Goal: Find specific page/section: Find specific page/section

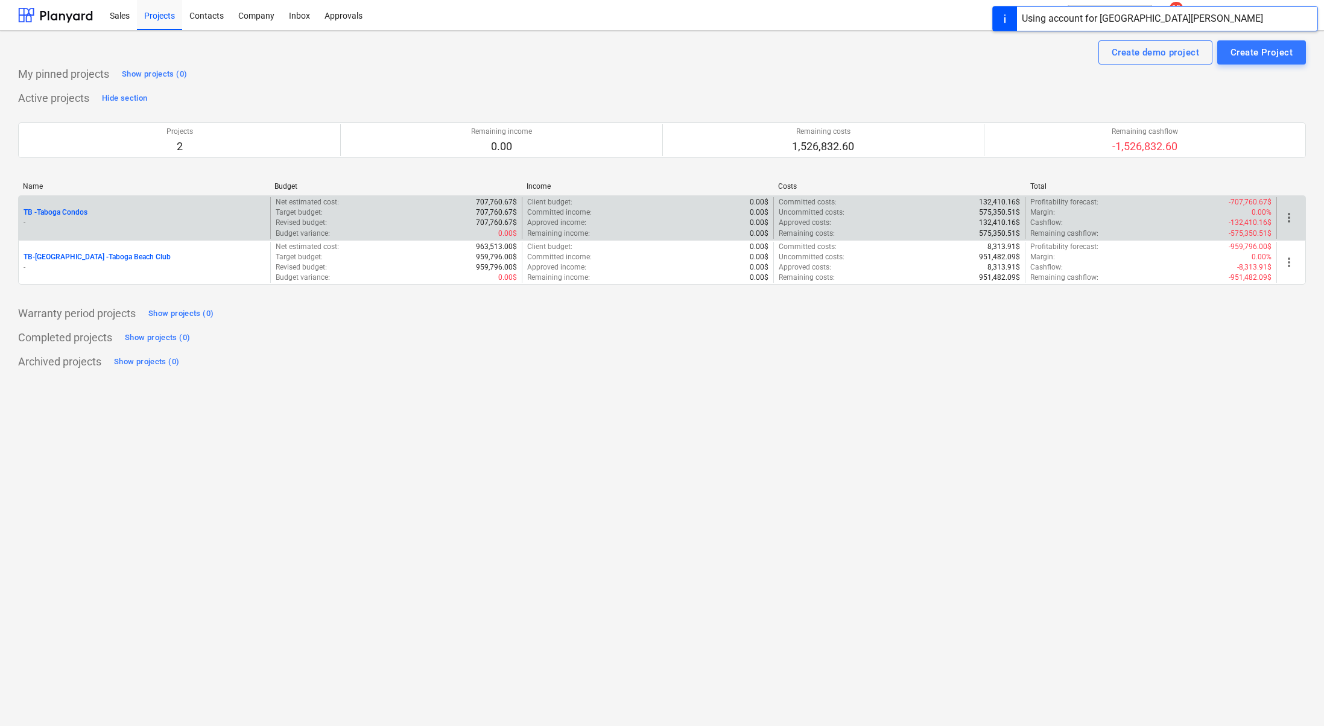
click at [90, 226] on p "-" at bounding box center [145, 223] width 242 height 10
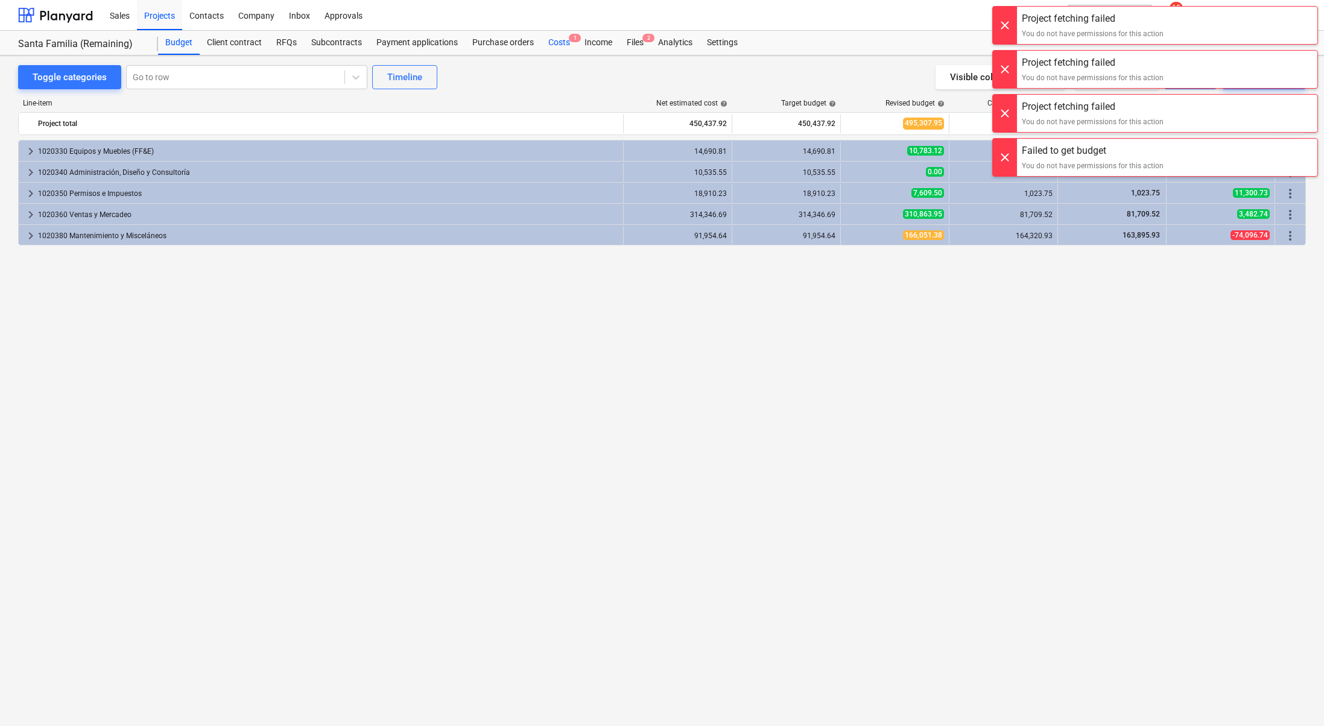
click at [556, 52] on div "Costs 1" at bounding box center [559, 43] width 36 height 24
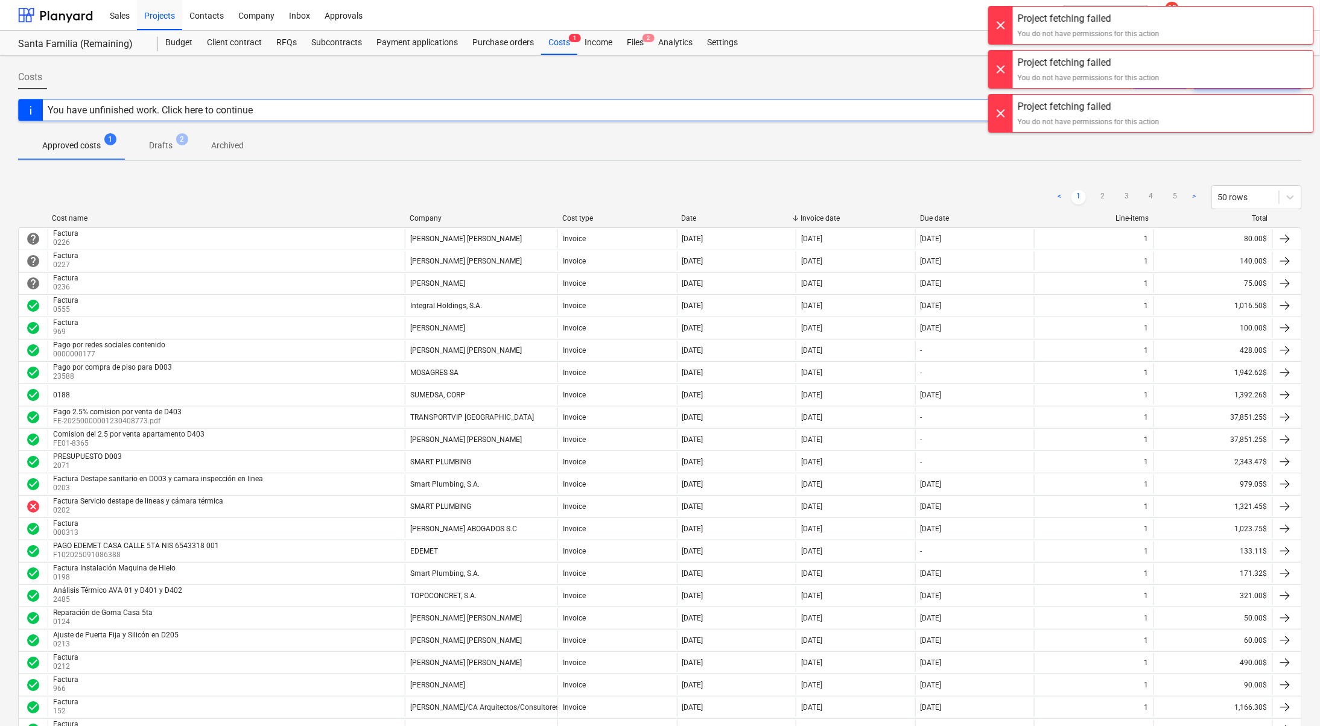
click at [999, 27] on div at bounding box center [1000, 25] width 24 height 37
click at [999, 24] on div "Project fetching failed You do not have permissions for this action Project fet…" at bounding box center [1151, 12] width 338 height 24
click at [999, 27] on div at bounding box center [1000, 25] width 24 height 37
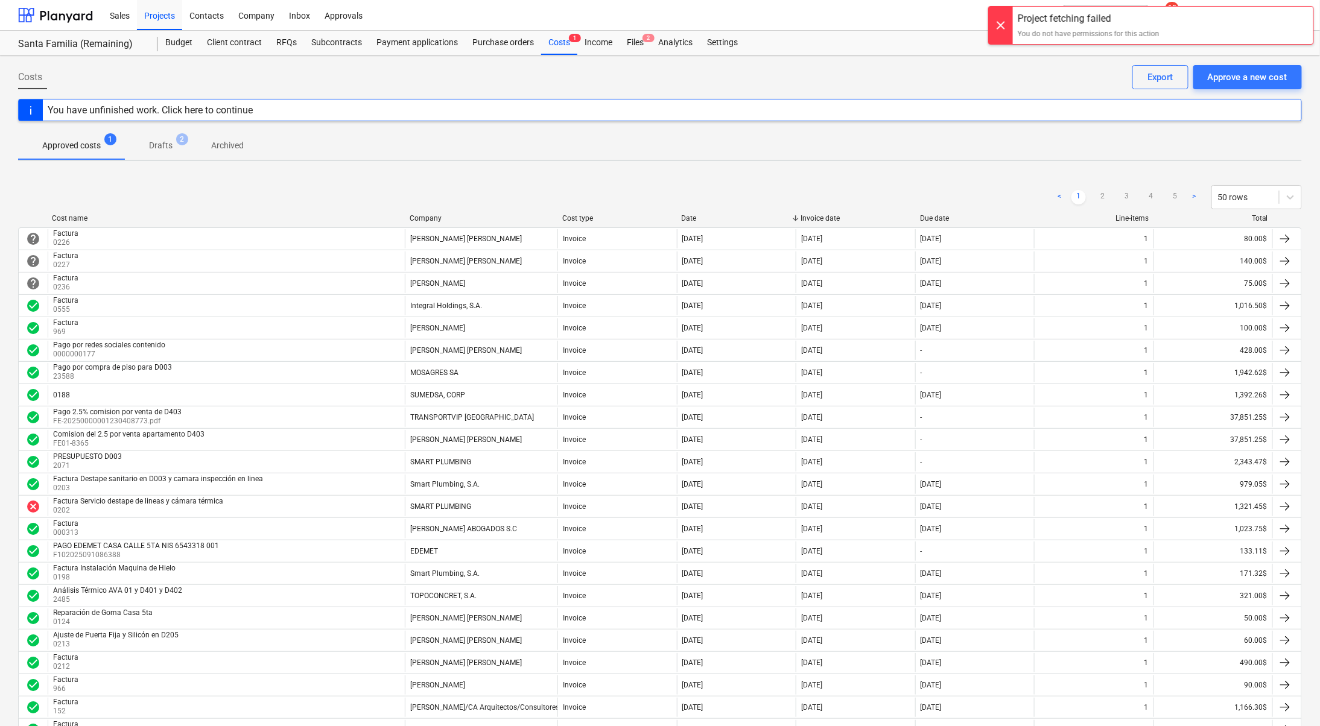
click at [999, 27] on div at bounding box center [1000, 19] width 24 height 37
drag, startPoint x: 991, startPoint y: 31, endPoint x: 1015, endPoint y: 20, distance: 26.2
click at [992, 31] on div at bounding box center [1000, 25] width 24 height 37
click at [1169, 22] on icon "notifications" at bounding box center [1163, 15] width 12 height 14
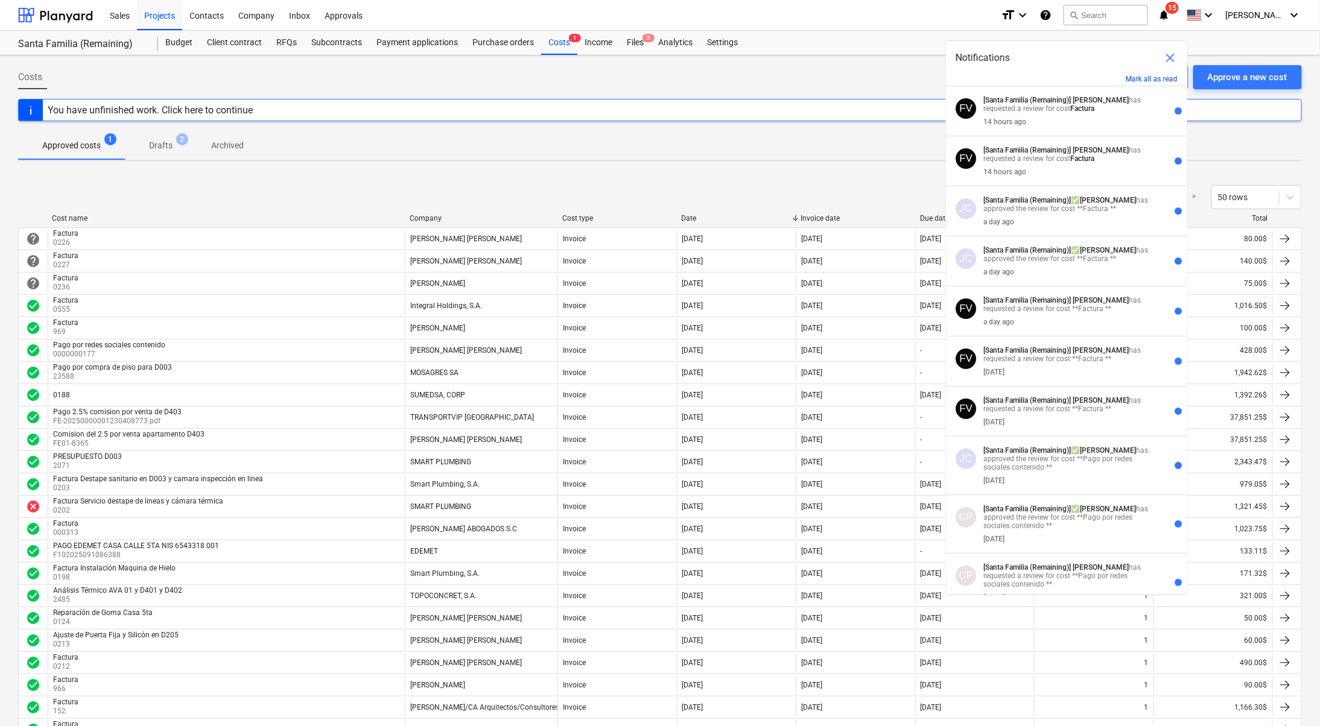
click at [1147, 81] on button "Mark all as read" at bounding box center [1151, 79] width 52 height 8
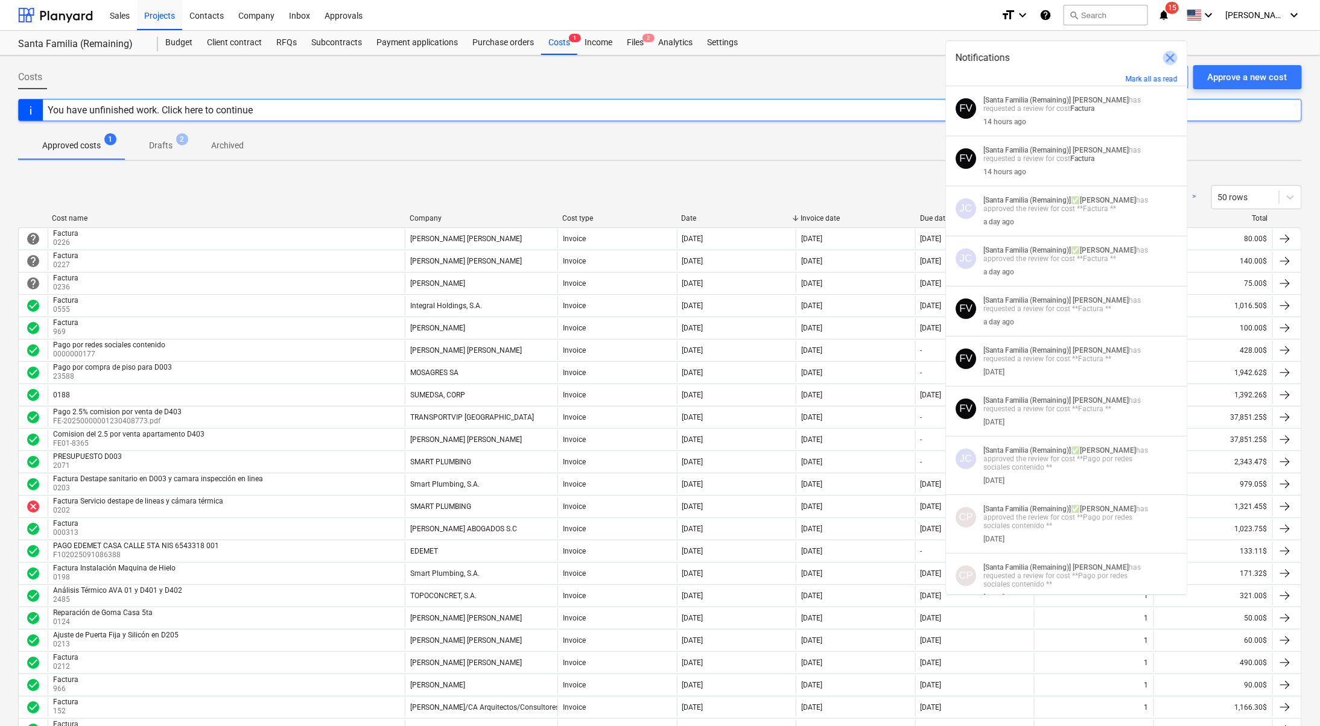
click at [1172, 55] on span "close" at bounding box center [1170, 58] width 14 height 14
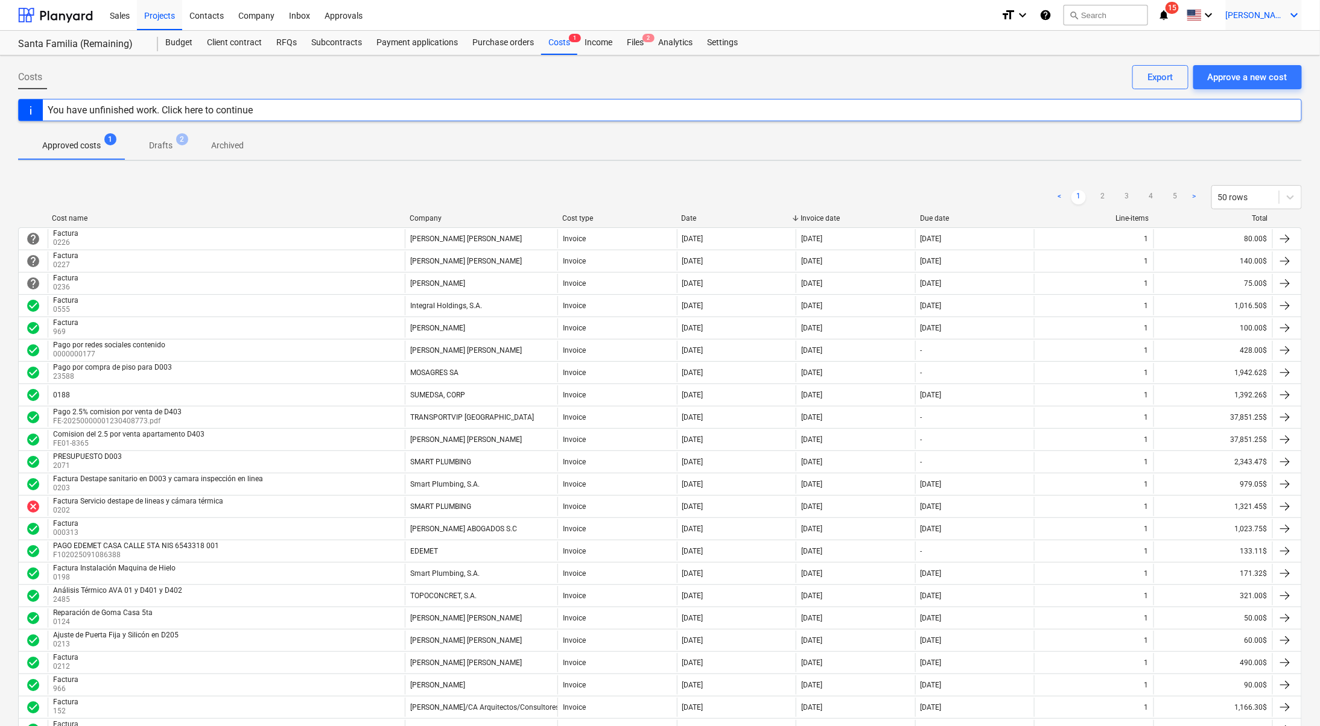
click at [1266, 14] on span "[PERSON_NAME]" at bounding box center [1255, 15] width 60 height 10
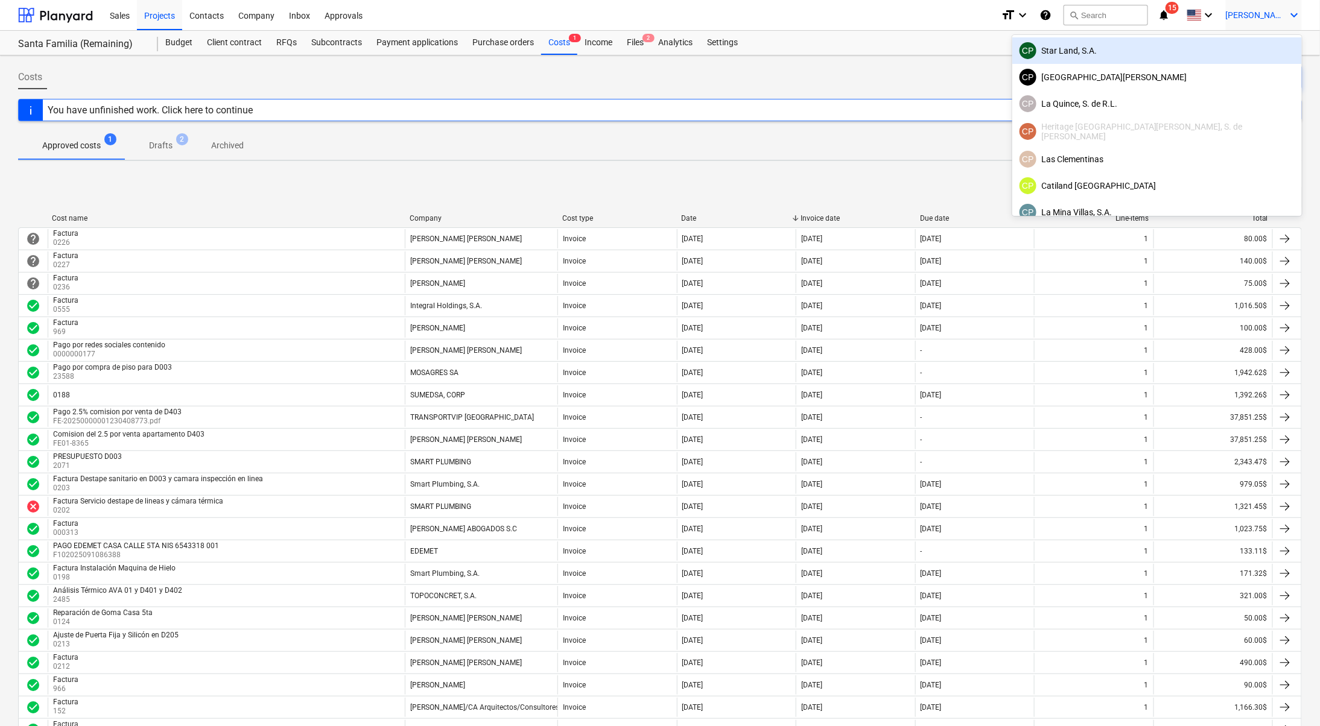
click at [1215, 57] on div "CP Star Land, S.A." at bounding box center [1156, 50] width 275 height 17
